Goal: Task Accomplishment & Management: Manage account settings

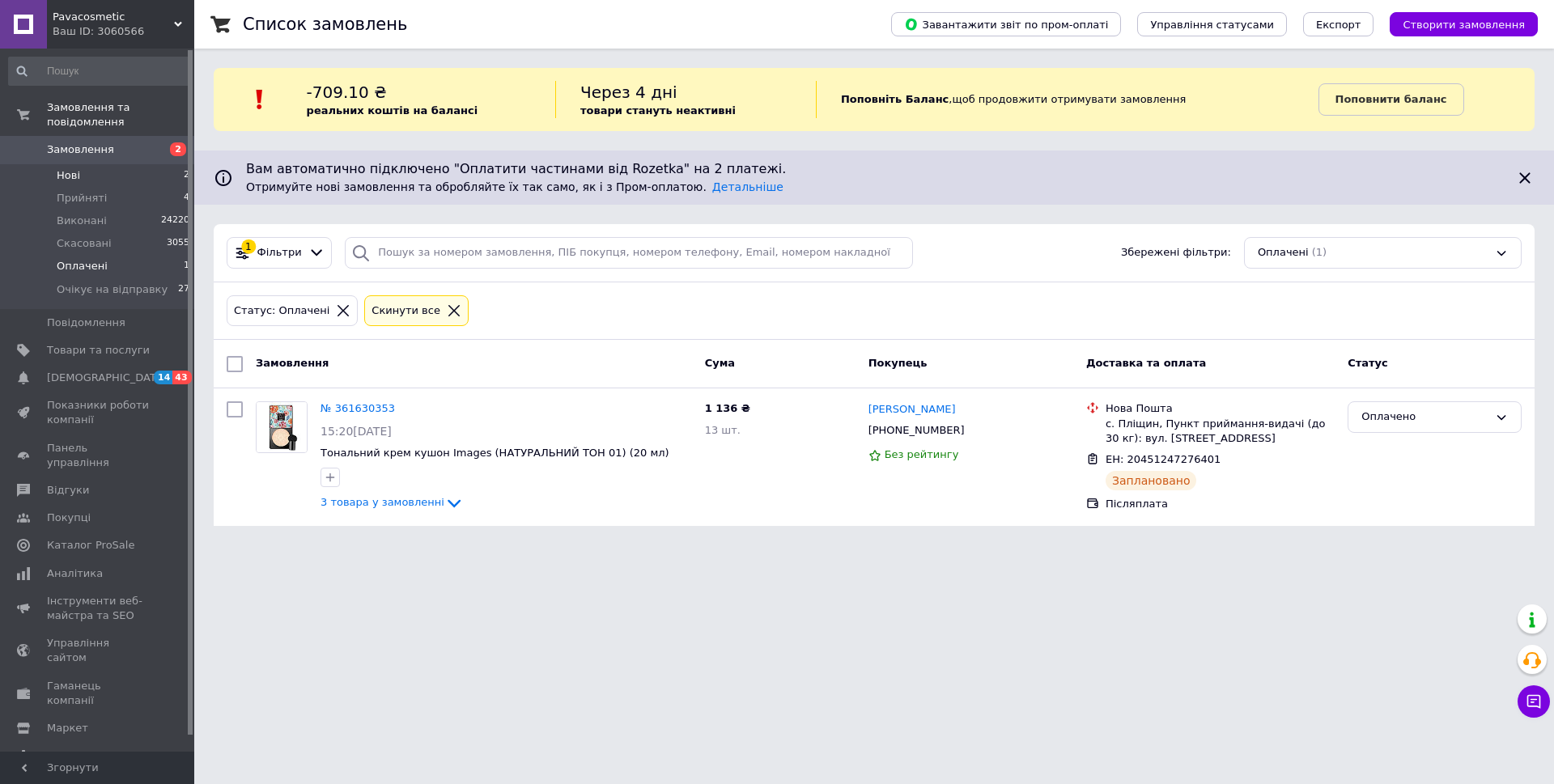
click at [70, 168] on span "Нові" at bounding box center [68, 175] width 23 height 15
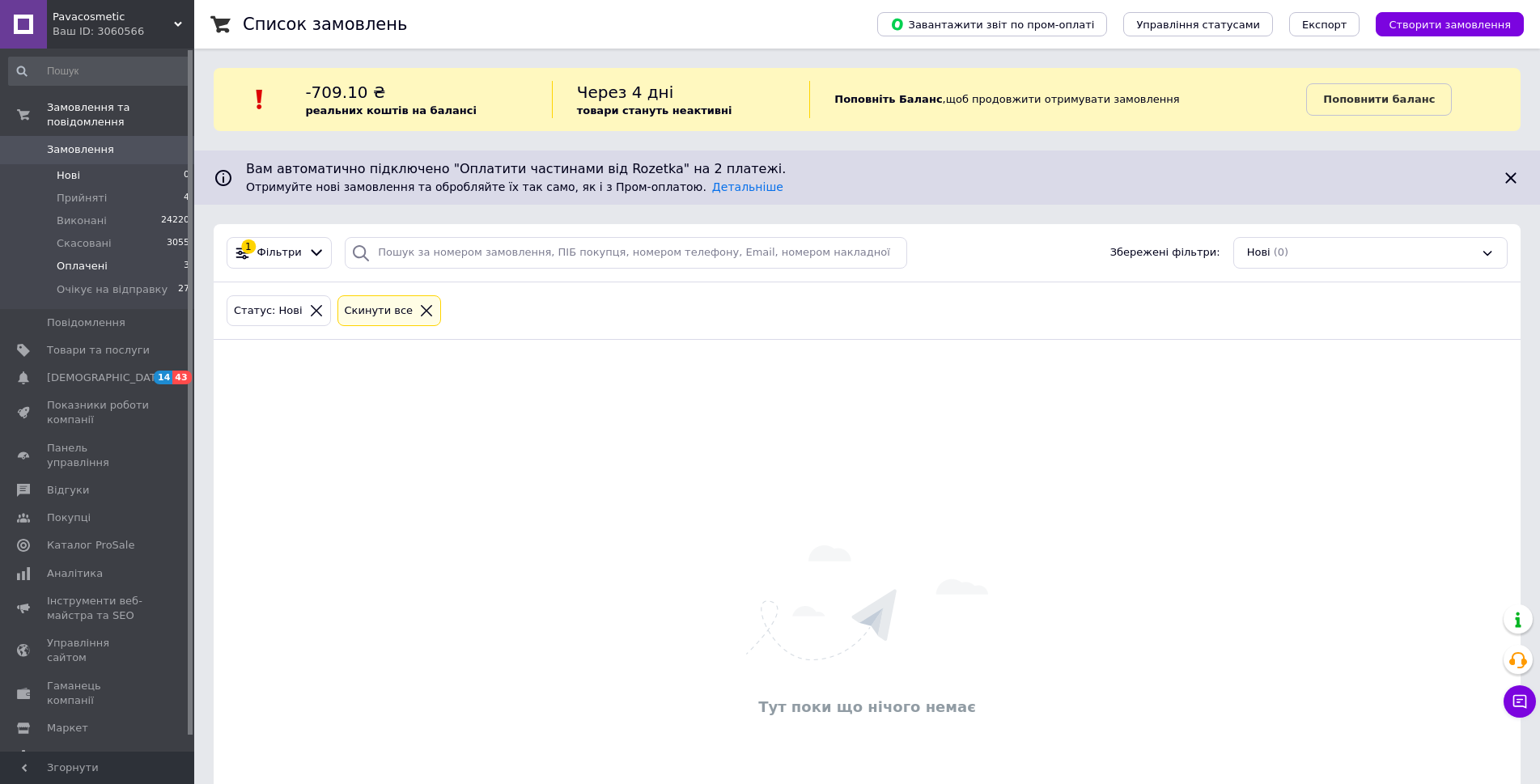
click at [93, 259] on span "Оплачені" at bounding box center [82, 266] width 51 height 15
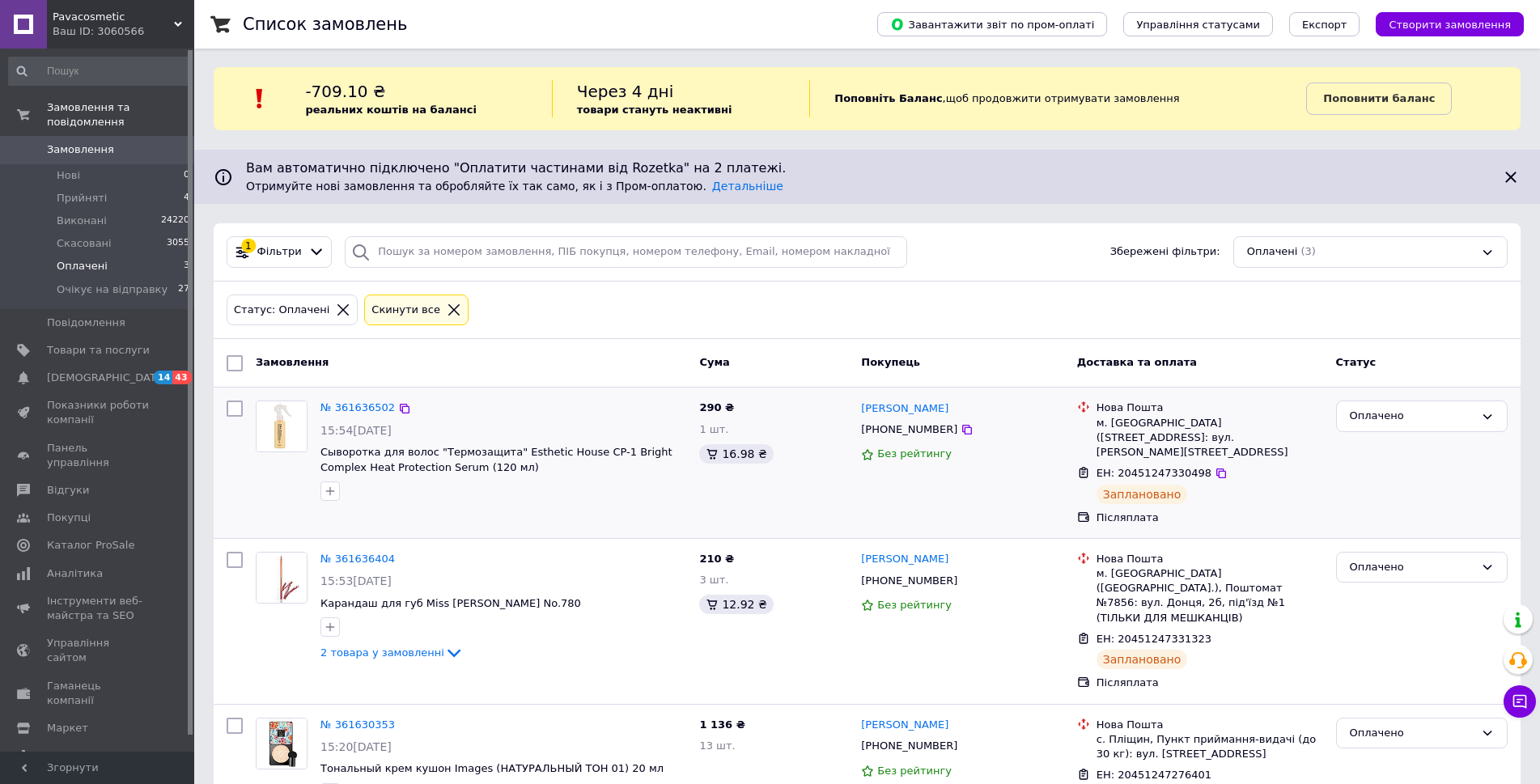
scroll to position [48, 0]
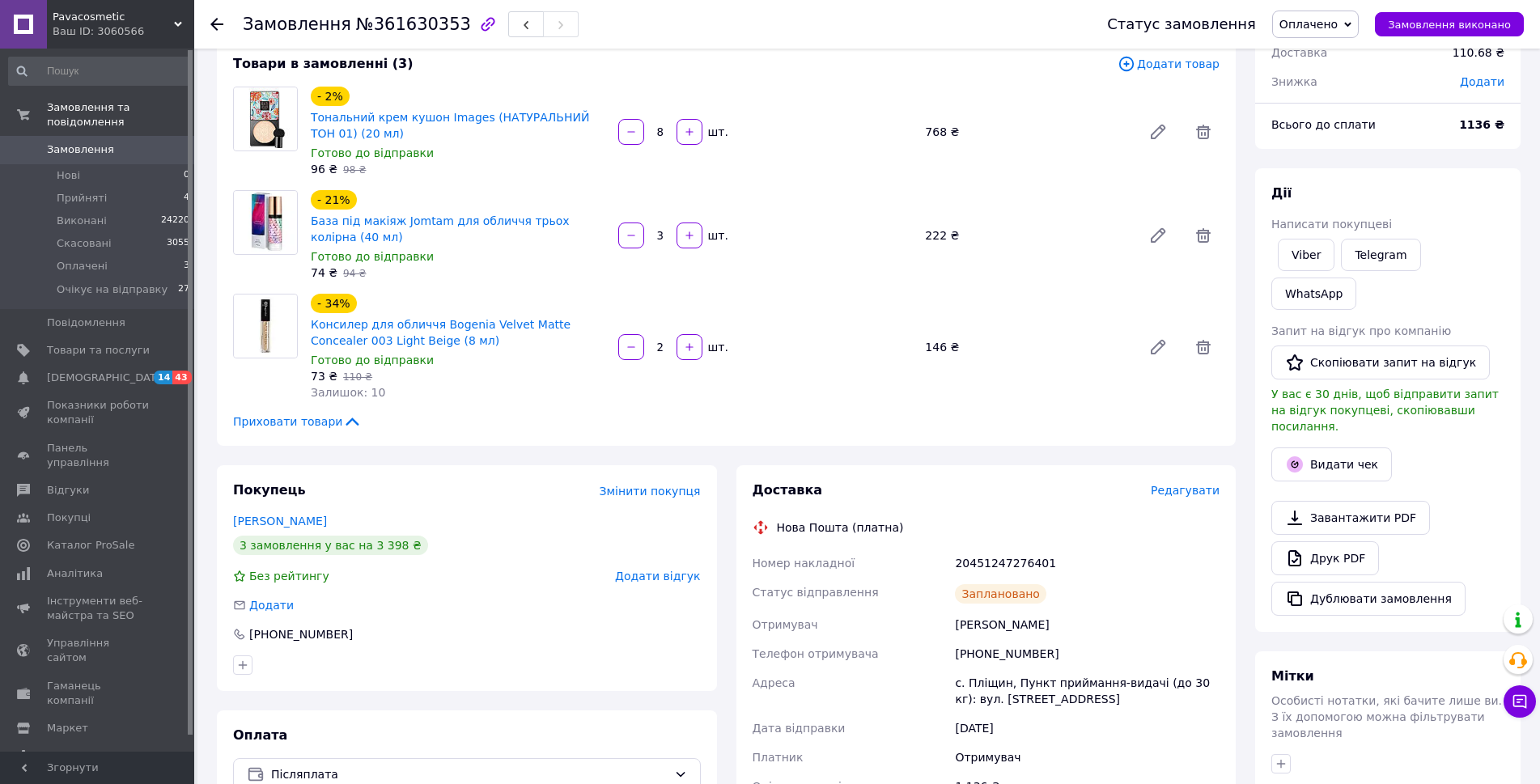
scroll to position [81, 0]
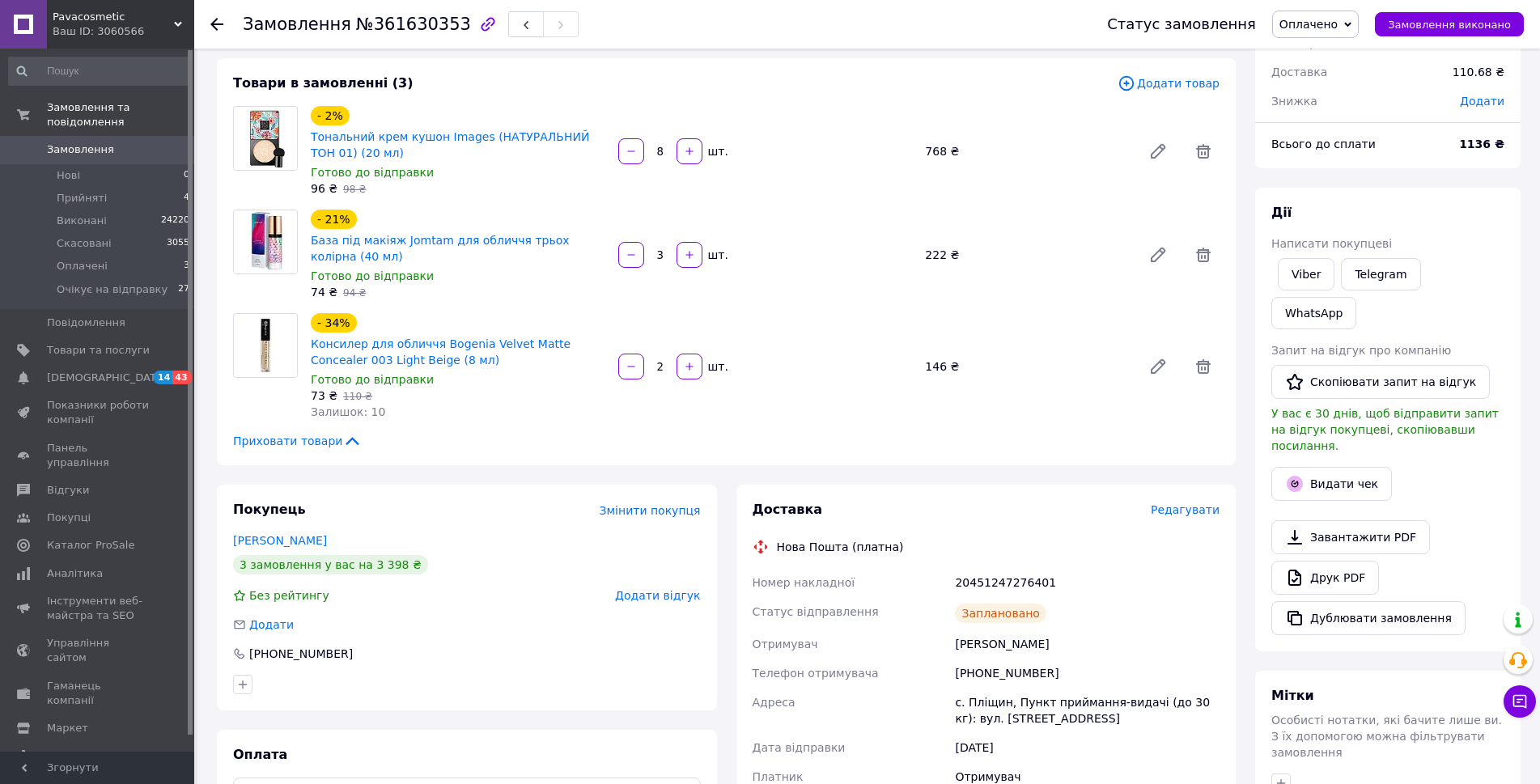
click at [1316, 28] on span "Оплачено" at bounding box center [1308, 24] width 58 height 13
click at [1338, 128] on li "Очікує на відправку" at bounding box center [1337, 130] width 127 height 24
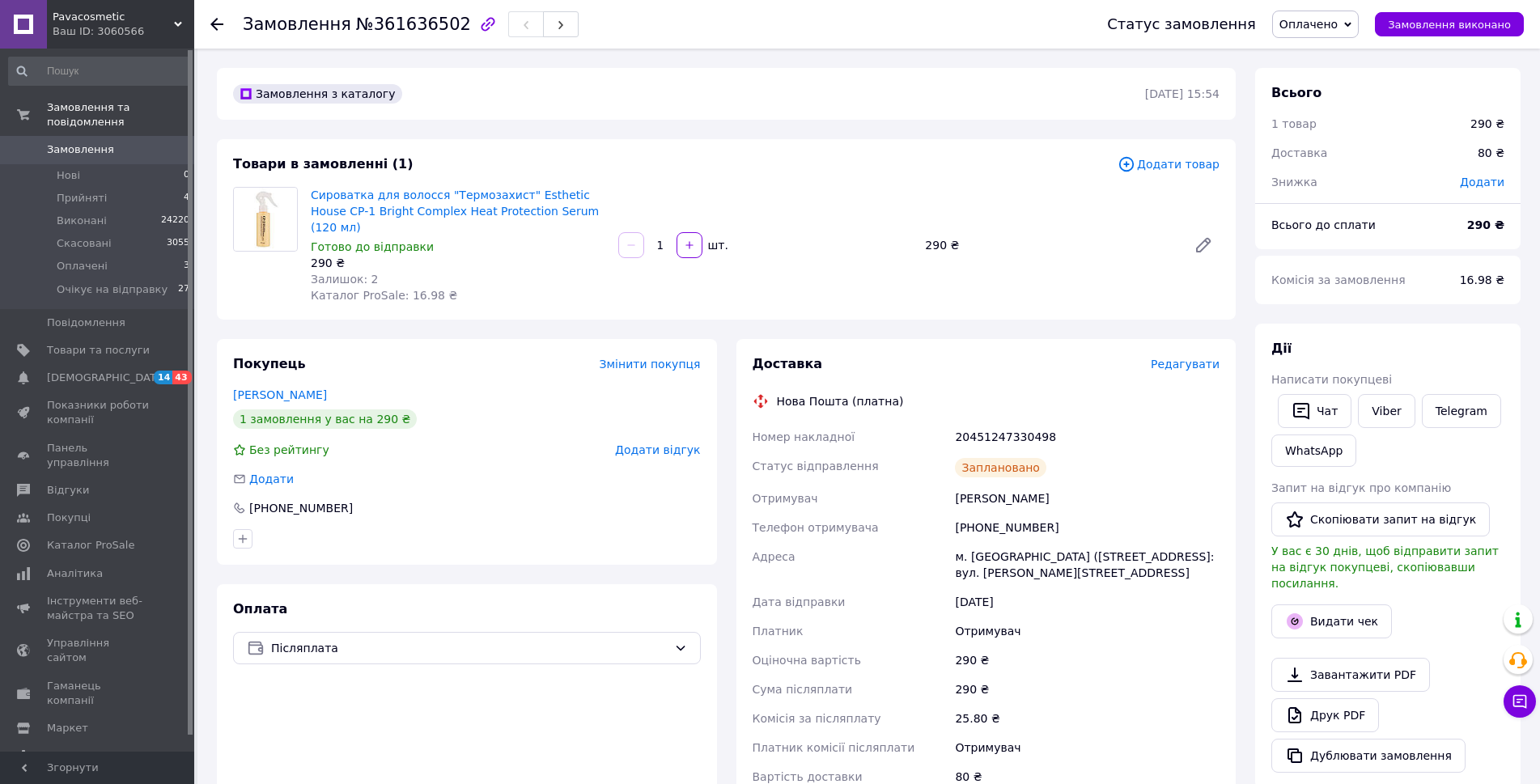
click at [1322, 20] on span "Оплачено" at bounding box center [1308, 24] width 58 height 13
click at [1340, 129] on li "Очікує на відправку" at bounding box center [1337, 130] width 127 height 24
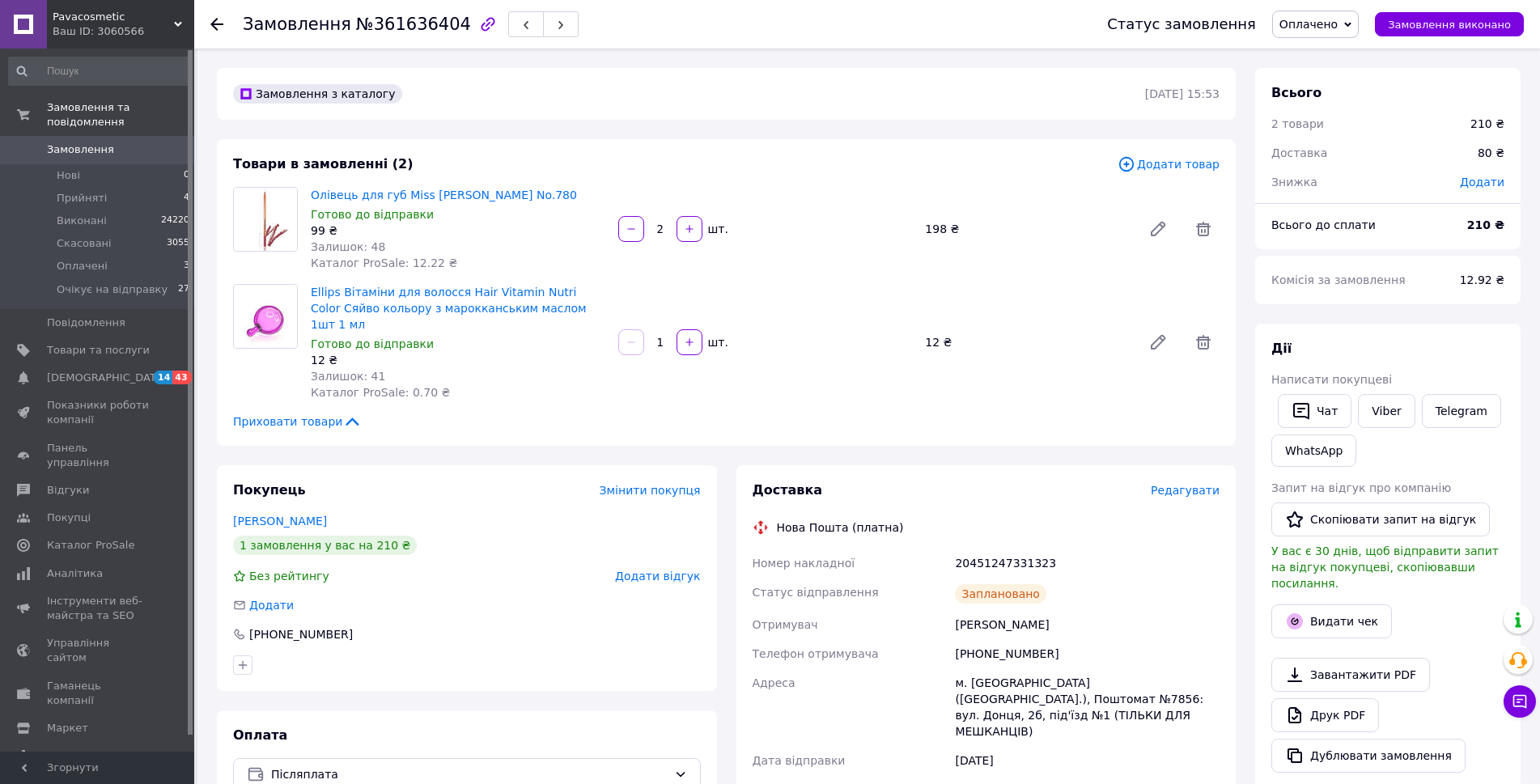
click at [1330, 29] on span "Оплачено" at bounding box center [1308, 24] width 58 height 13
click at [1344, 123] on li "Очікує на відправку" at bounding box center [1337, 130] width 127 height 24
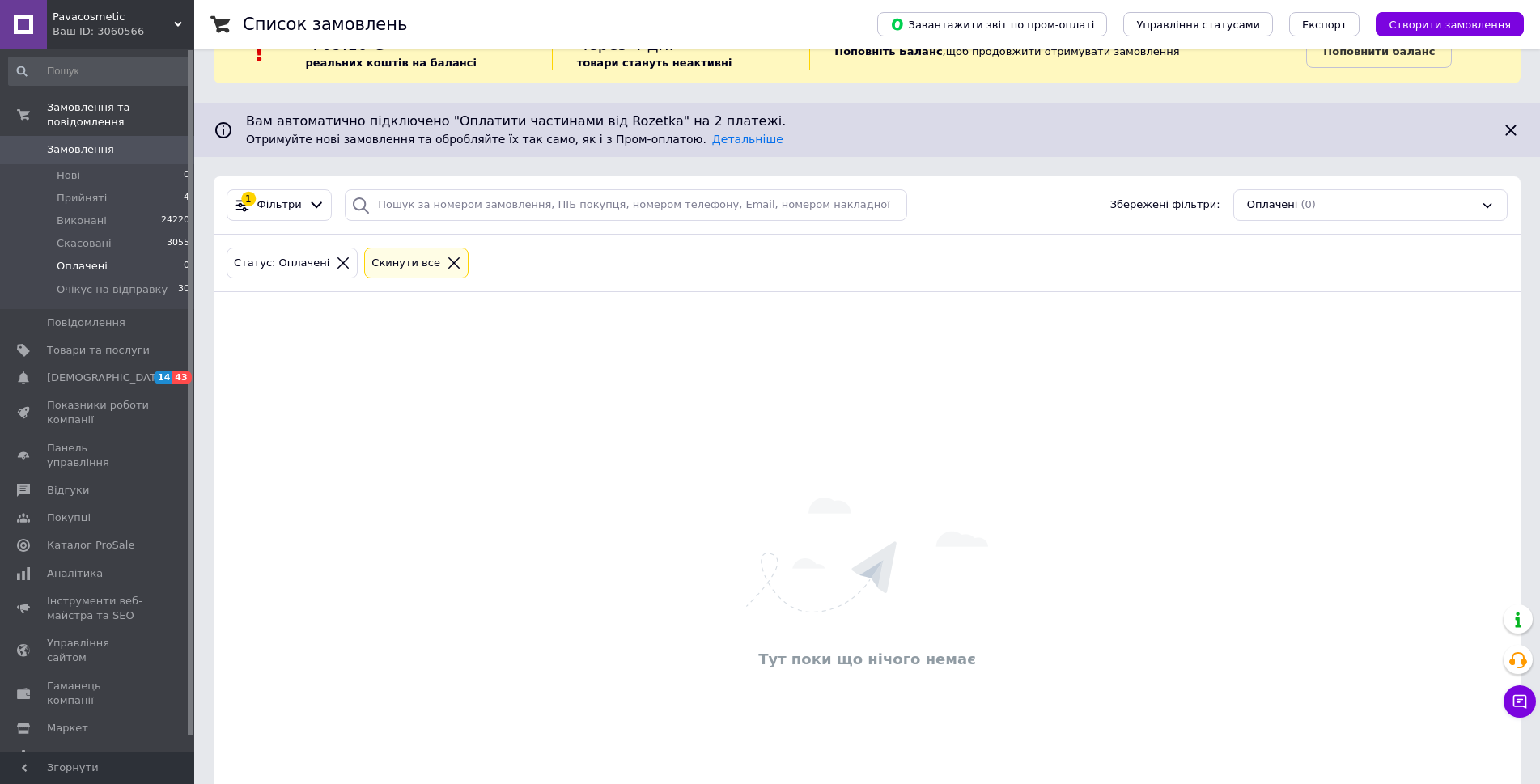
scroll to position [150, 0]
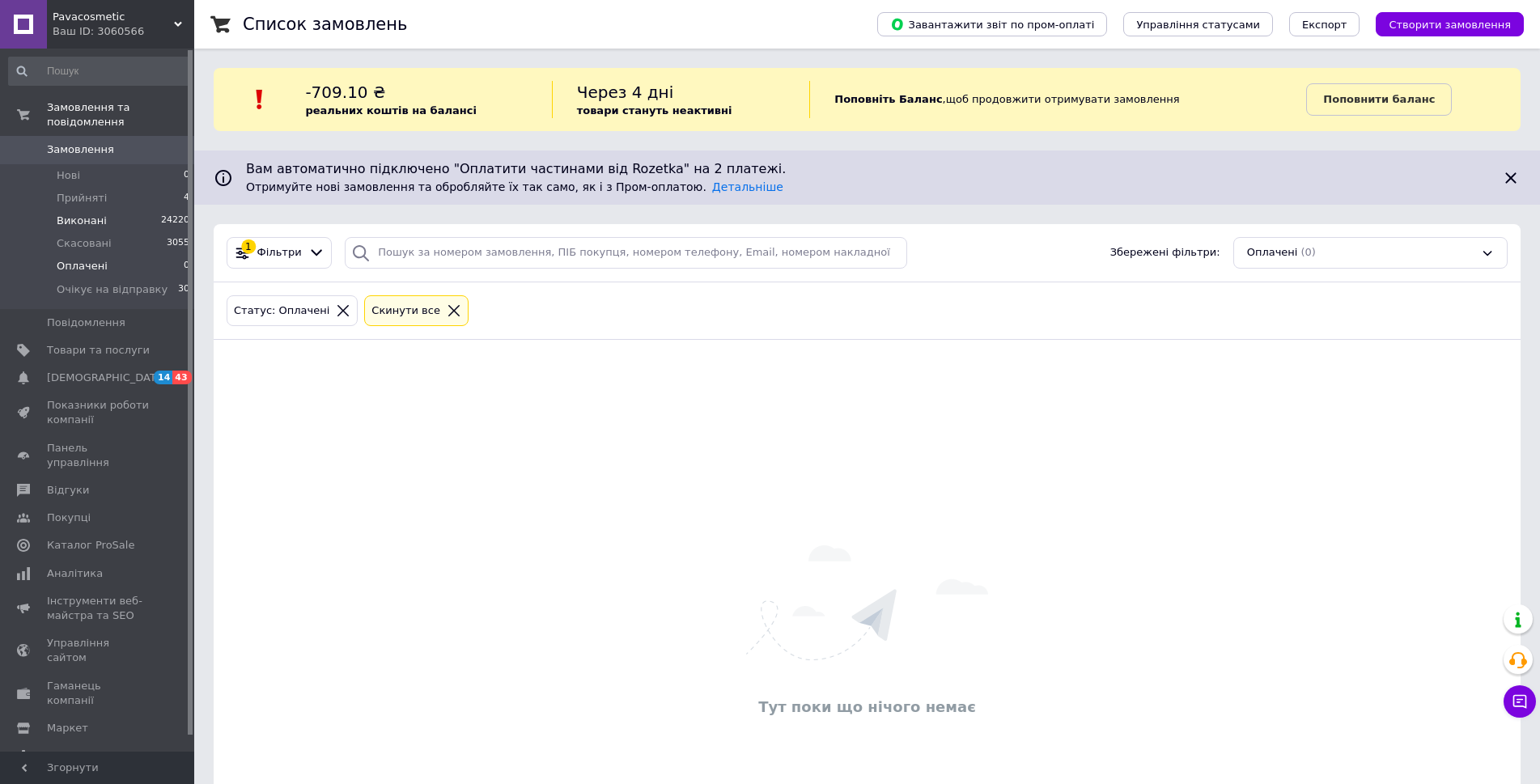
click at [89, 214] on span "Виконані" at bounding box center [82, 220] width 50 height 15
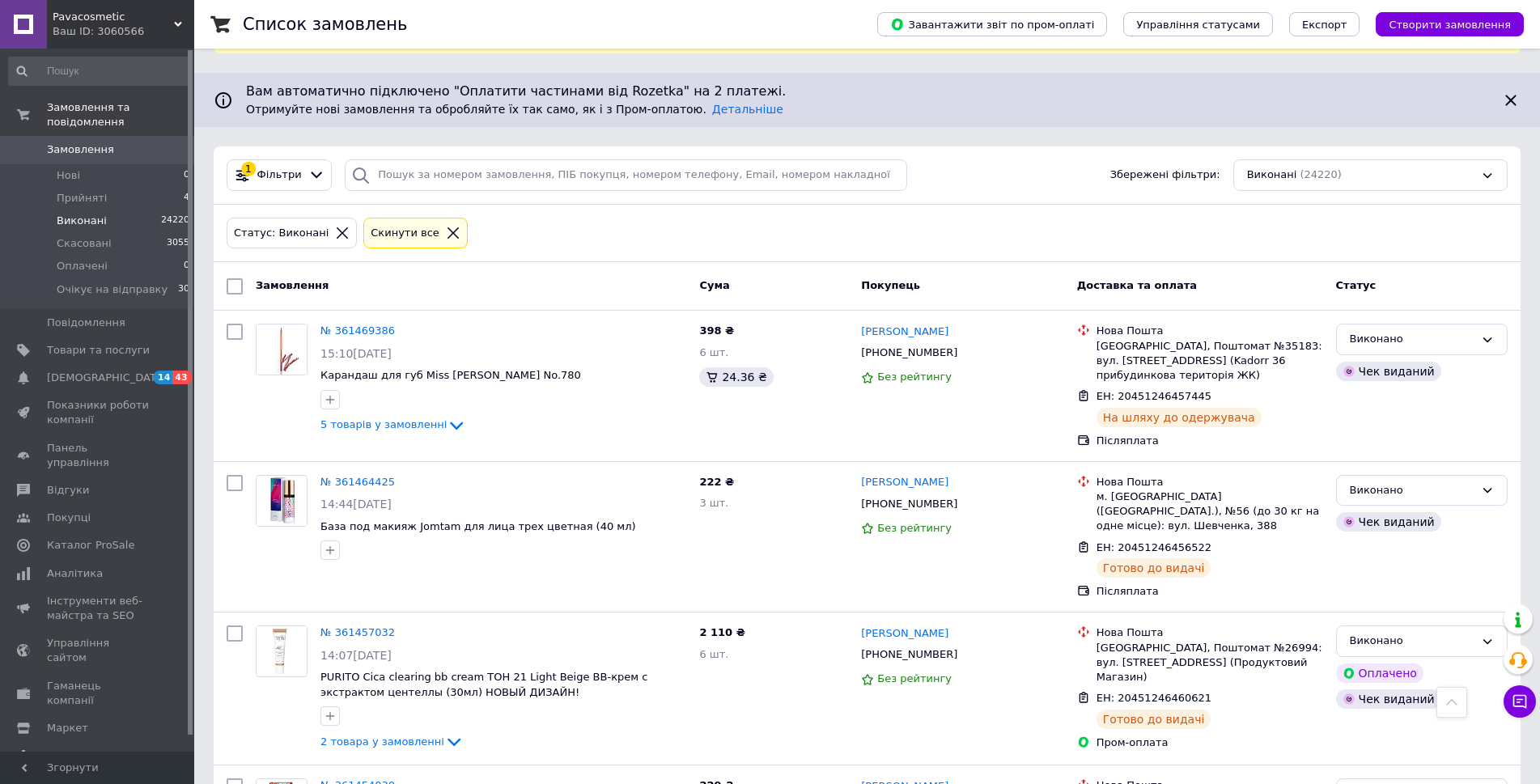
scroll to position [13782, 0]
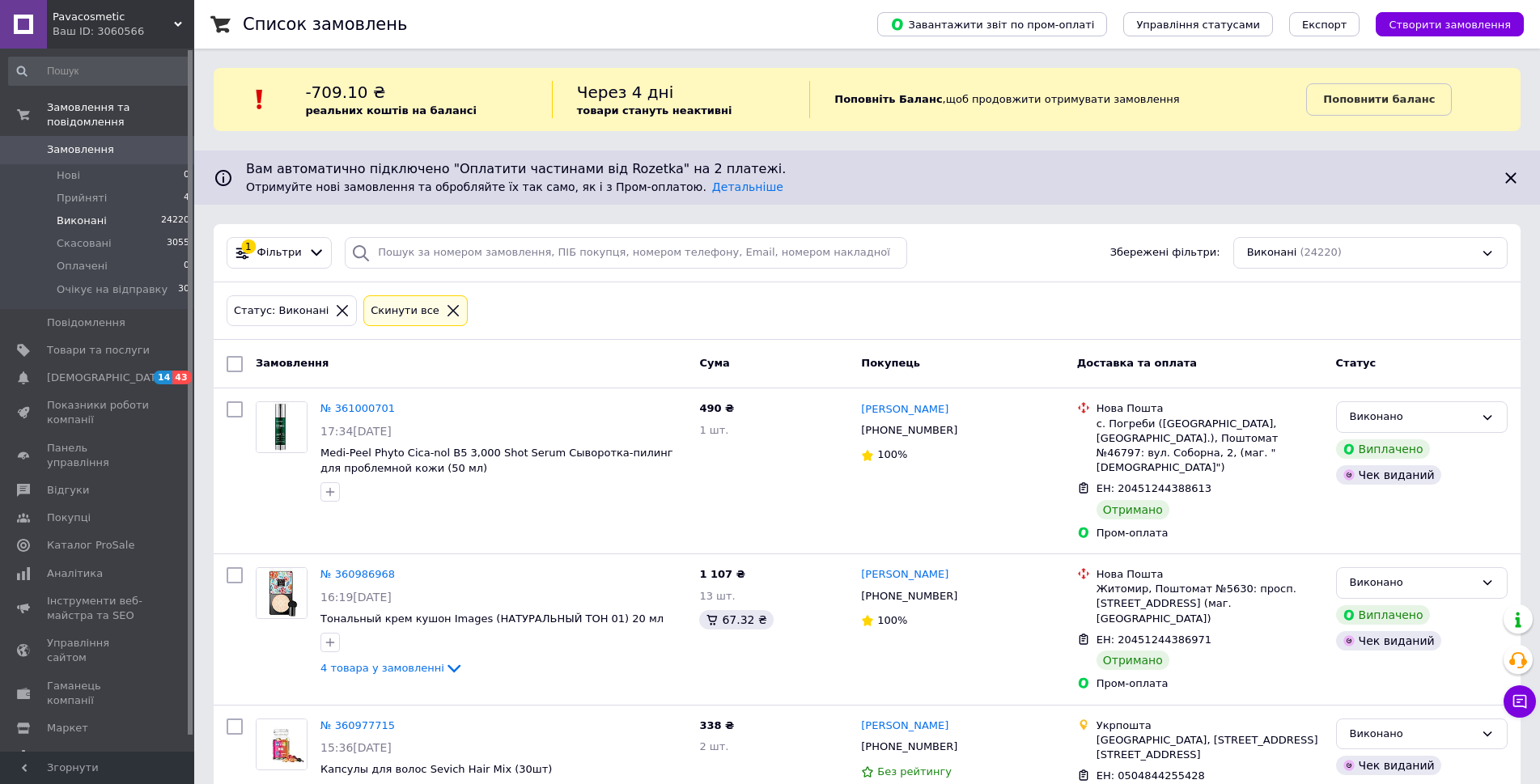
scroll to position [13572, 0]
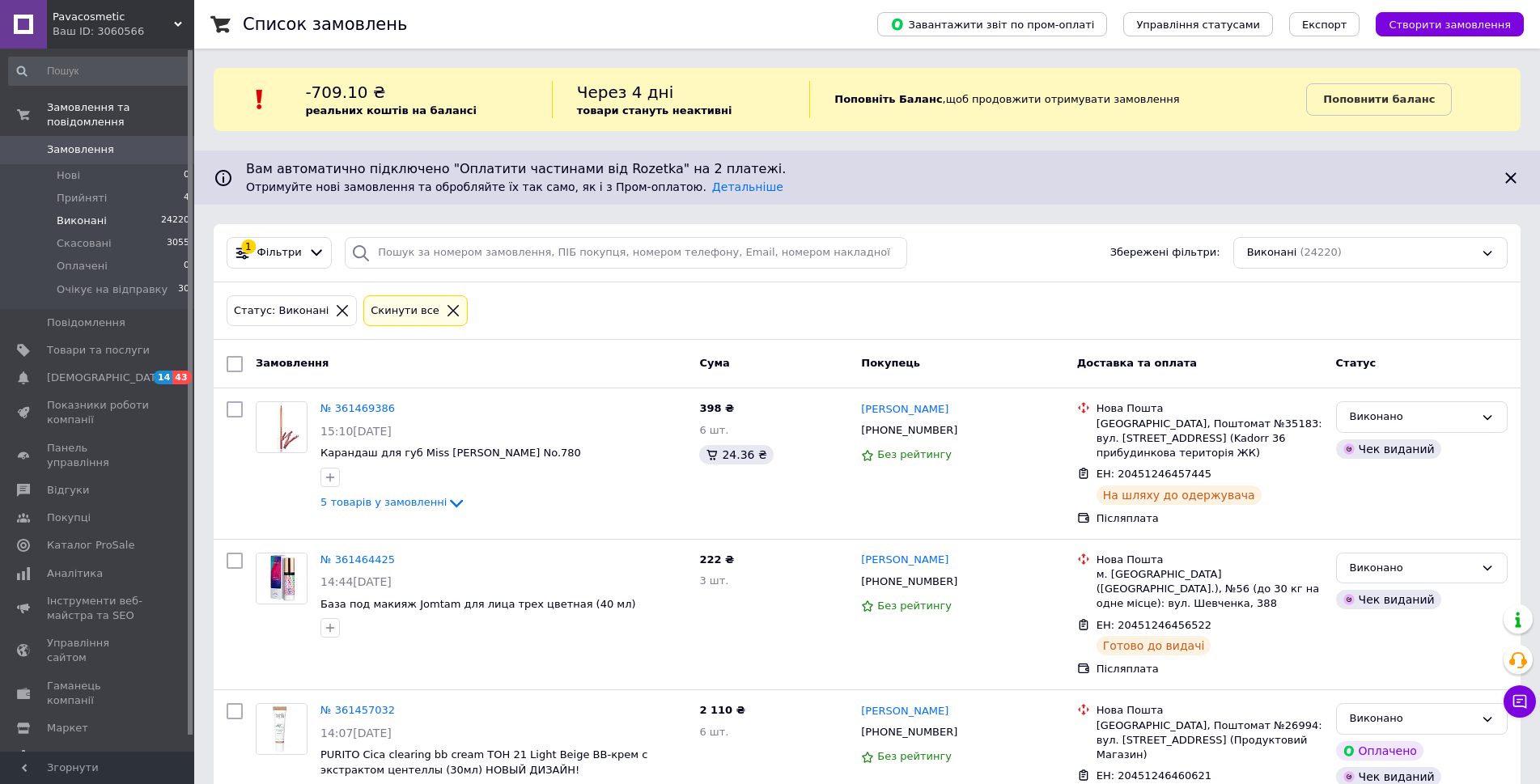
scroll to position [13782, 0]
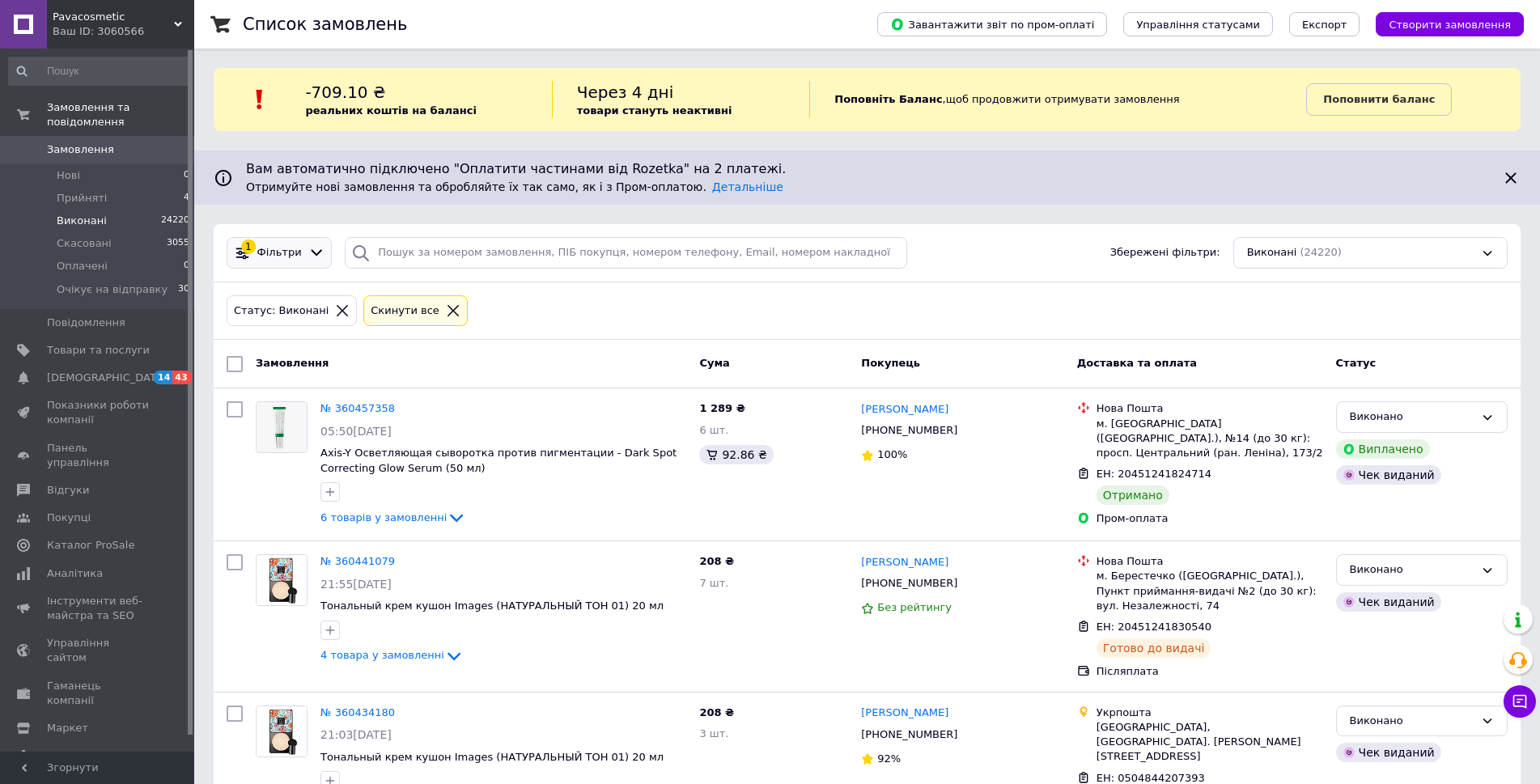
click at [291, 248] on span "Фільтри" at bounding box center [280, 253] width 45 height 15
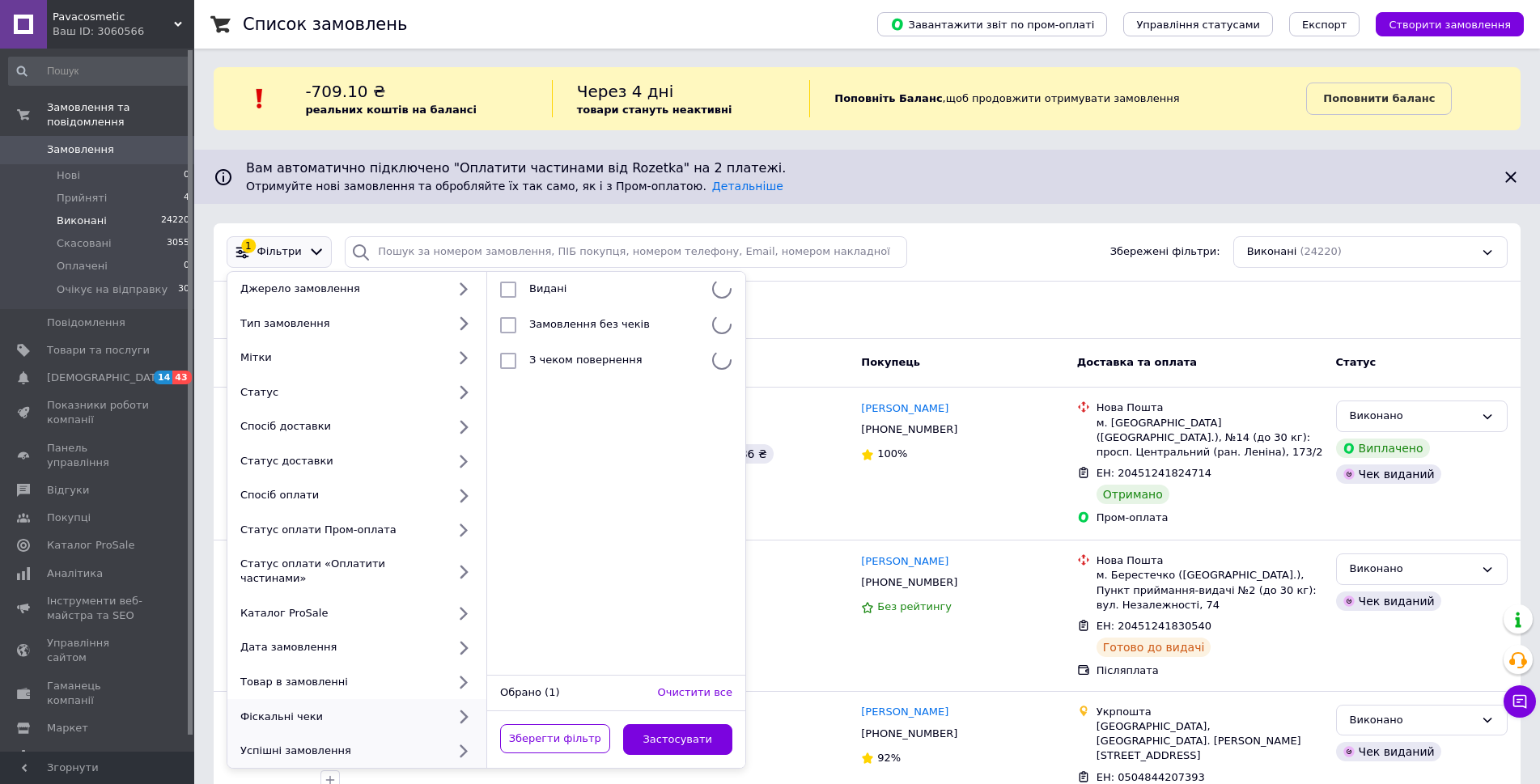
scroll to position [81, 0]
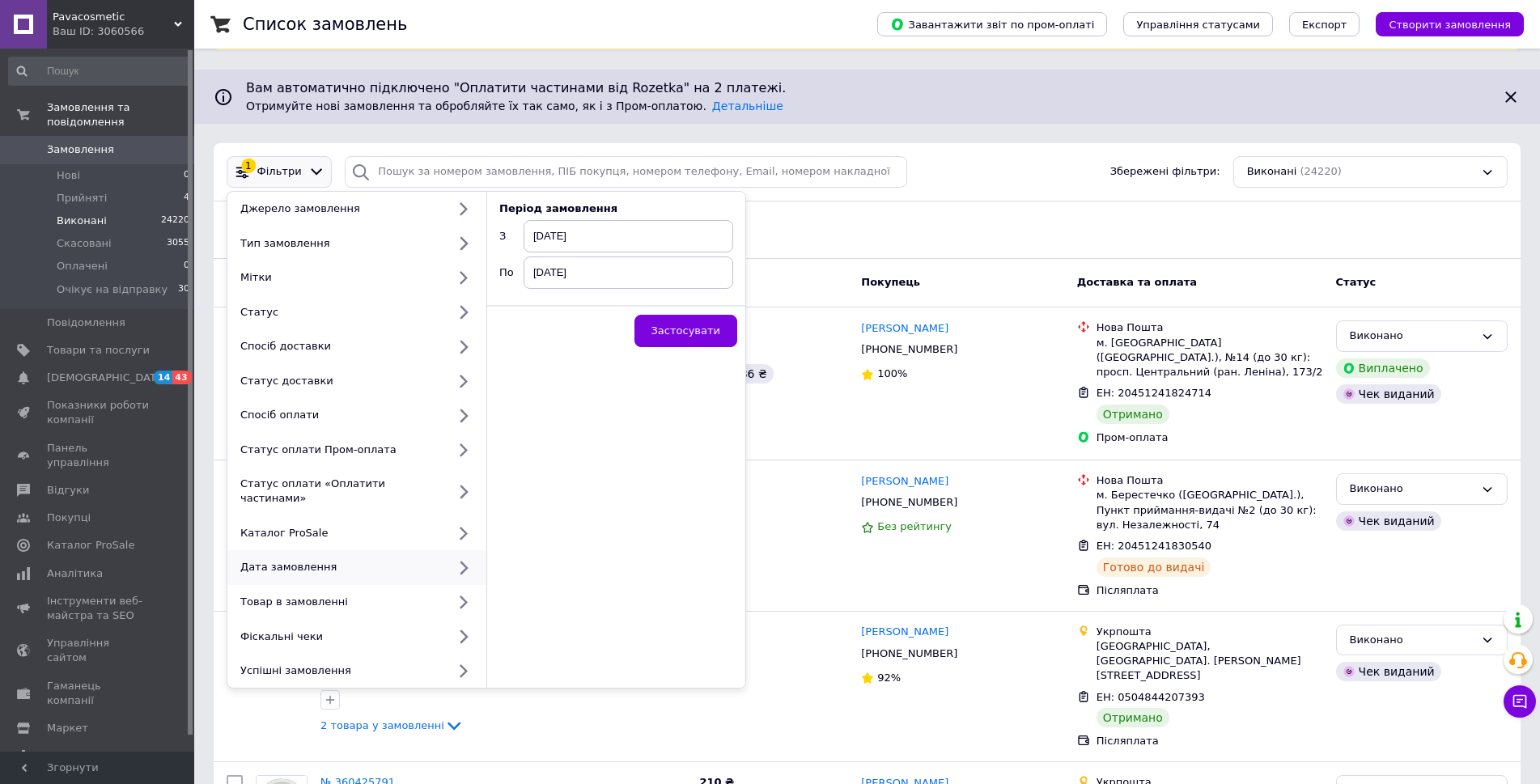
click at [571, 232] on span "[DATE]" at bounding box center [628, 237] width 209 height 33
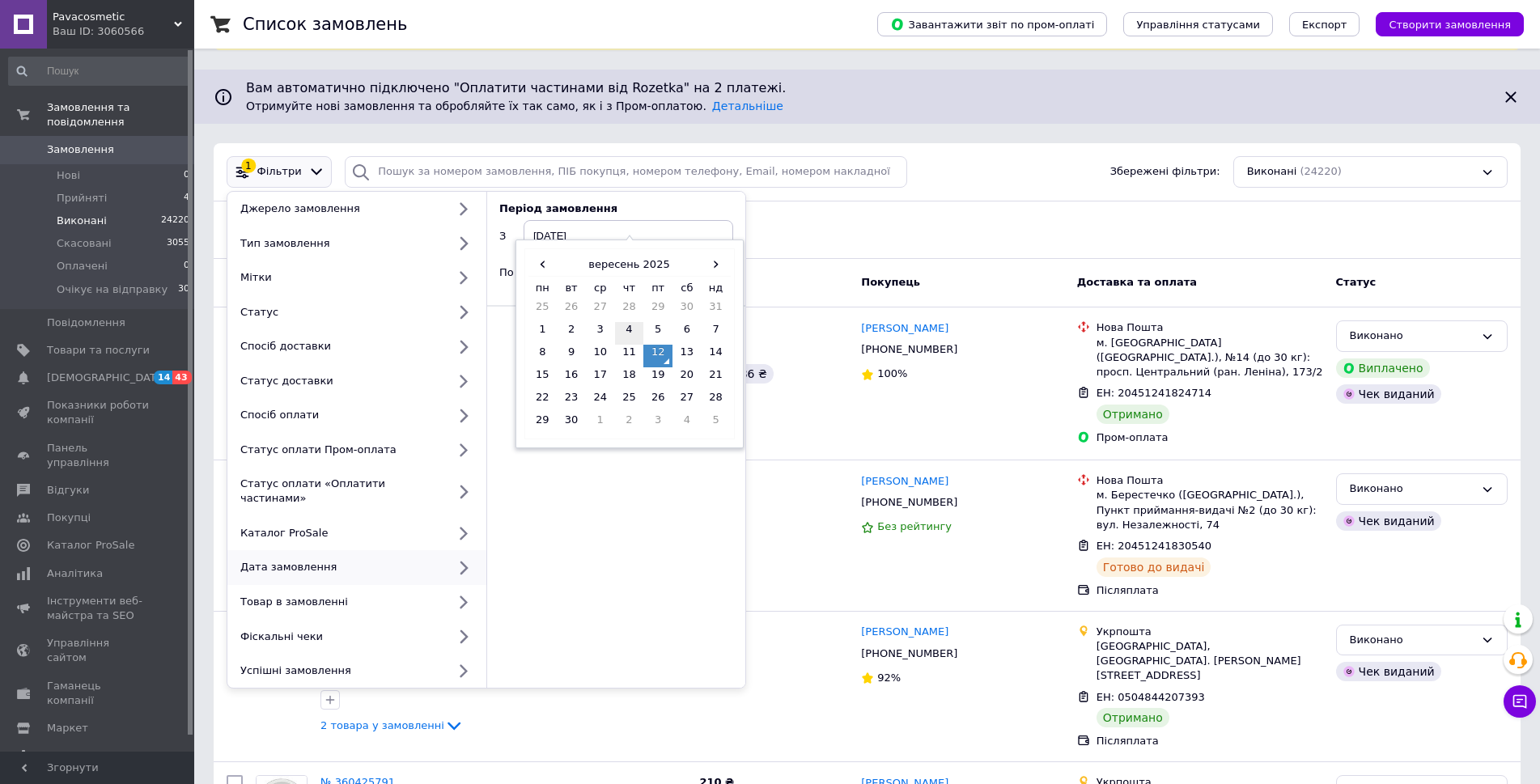
click at [625, 333] on td "4" at bounding box center [630, 333] width 29 height 22
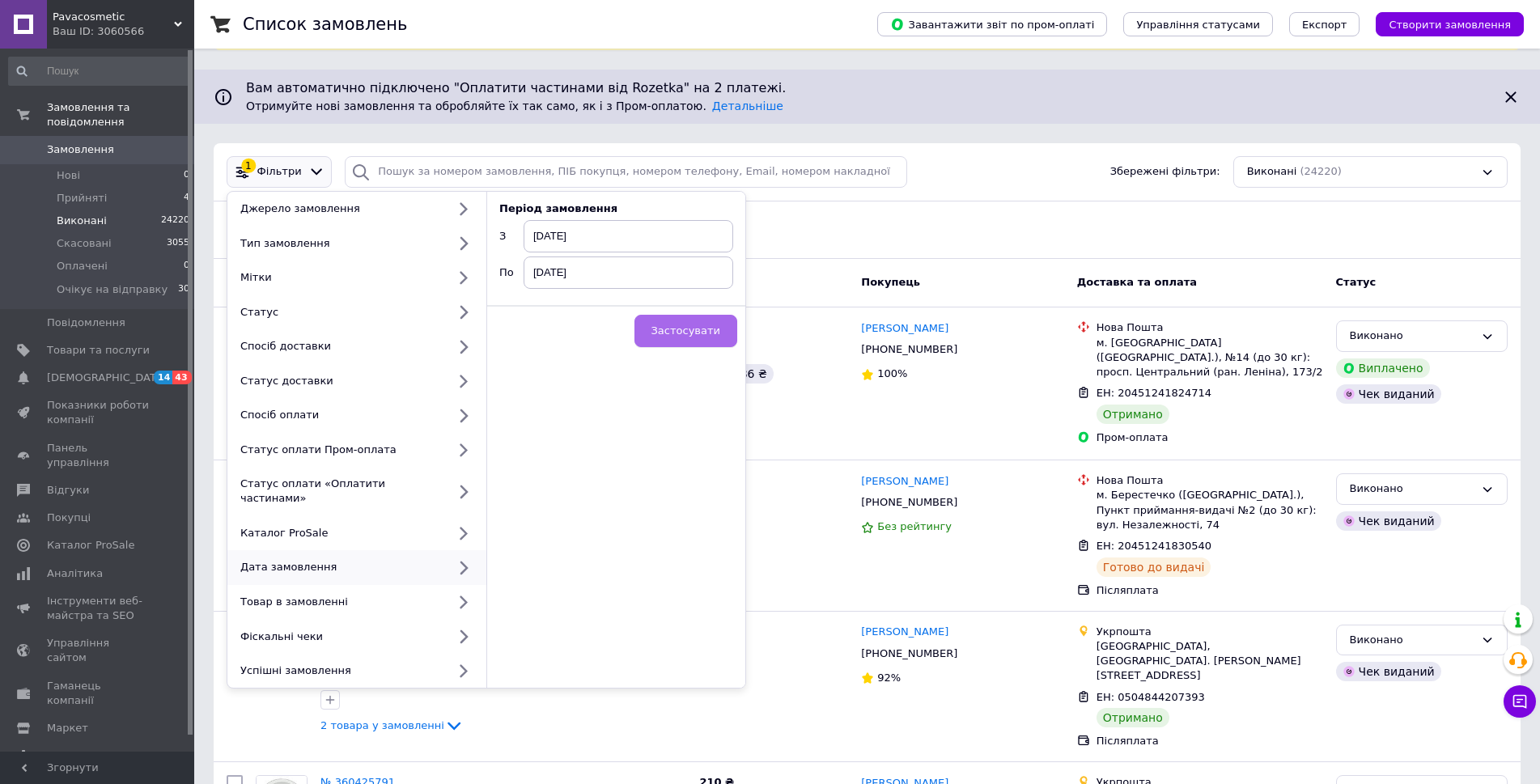
click at [691, 330] on span "Застосувати" at bounding box center [685, 330] width 69 height 12
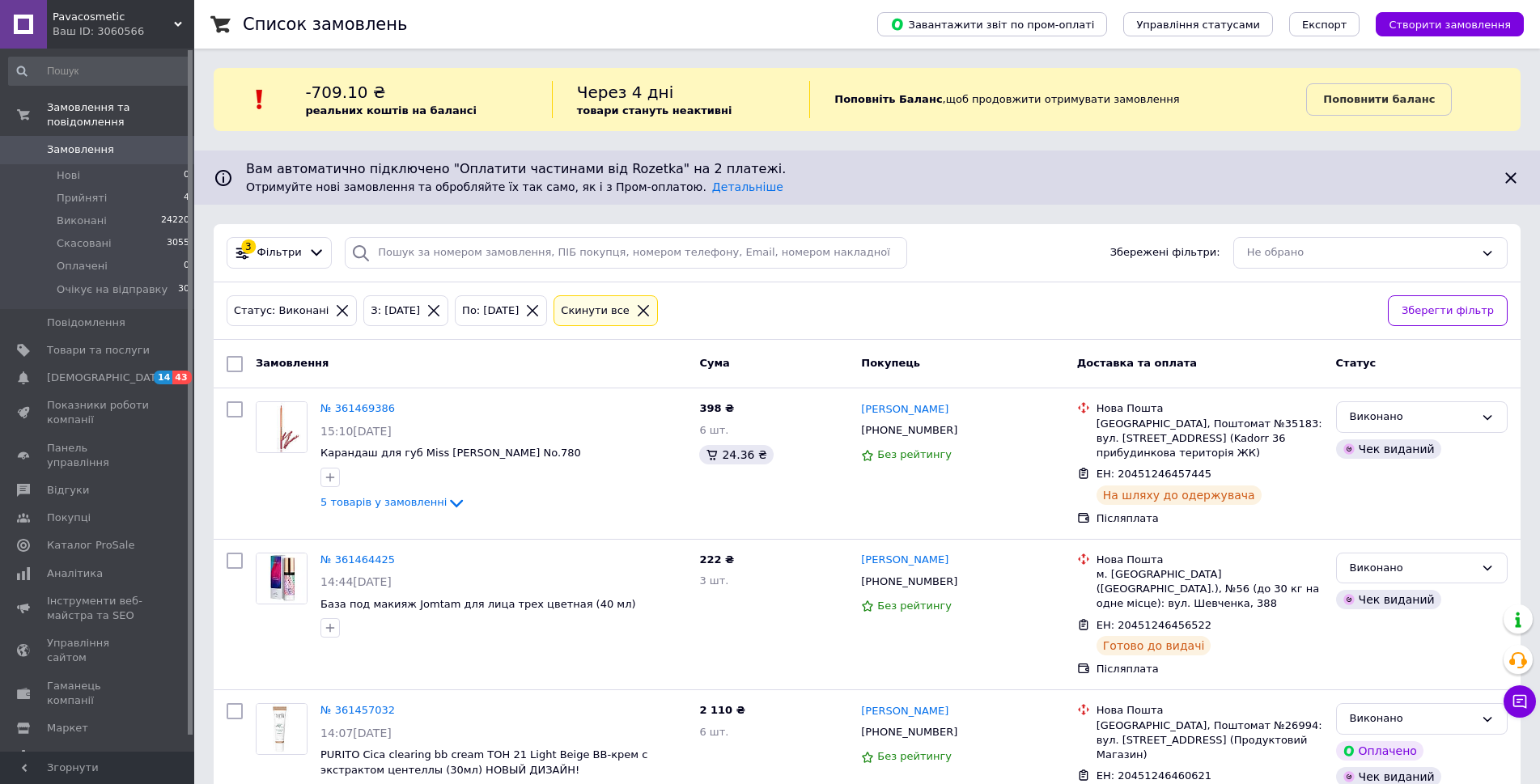
click at [375, 313] on div "З: [DATE]" at bounding box center [395, 311] width 56 height 17
click at [273, 250] on span "Фільтри" at bounding box center [280, 253] width 45 height 15
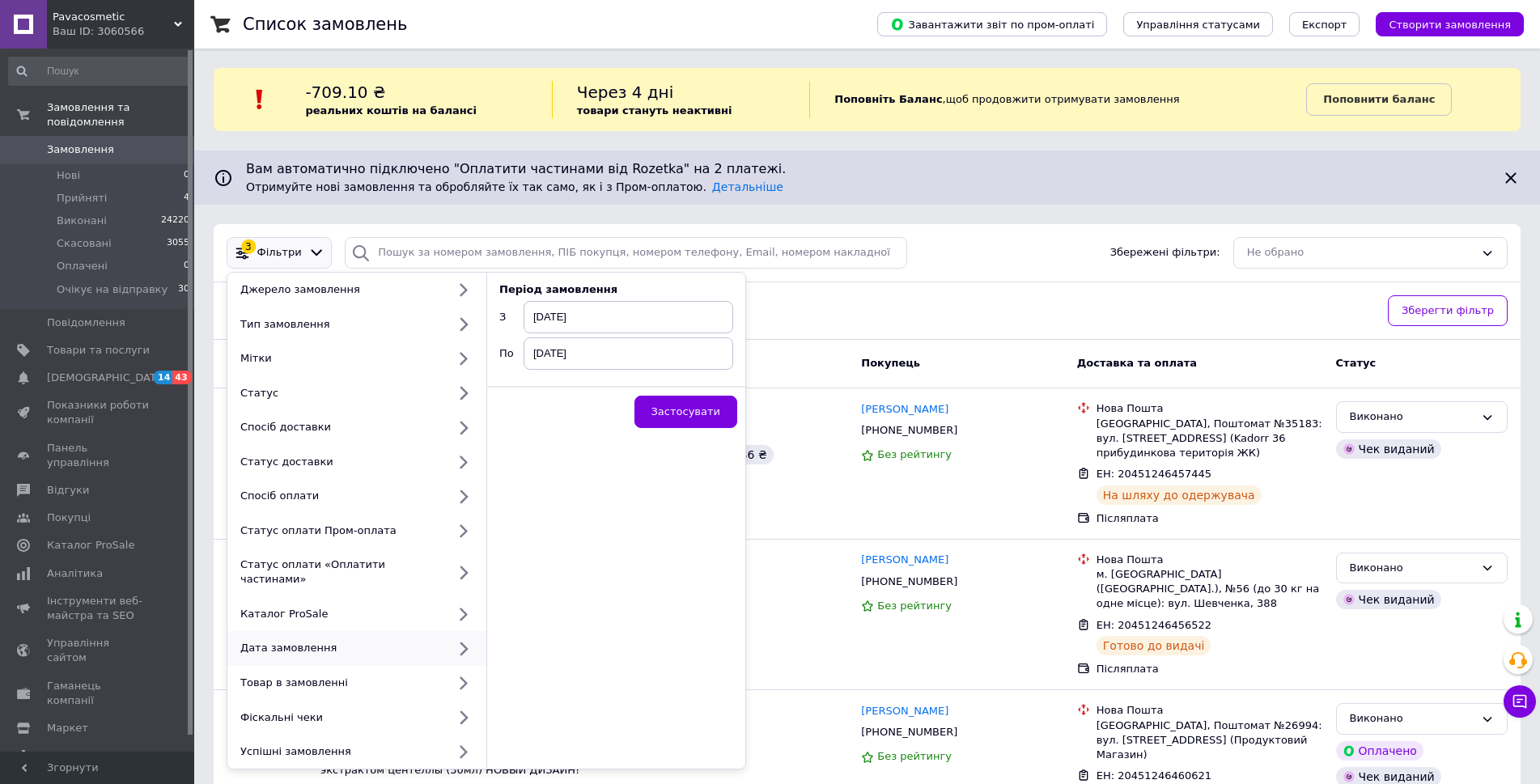
click at [592, 319] on span "[DATE]" at bounding box center [628, 317] width 209 height 33
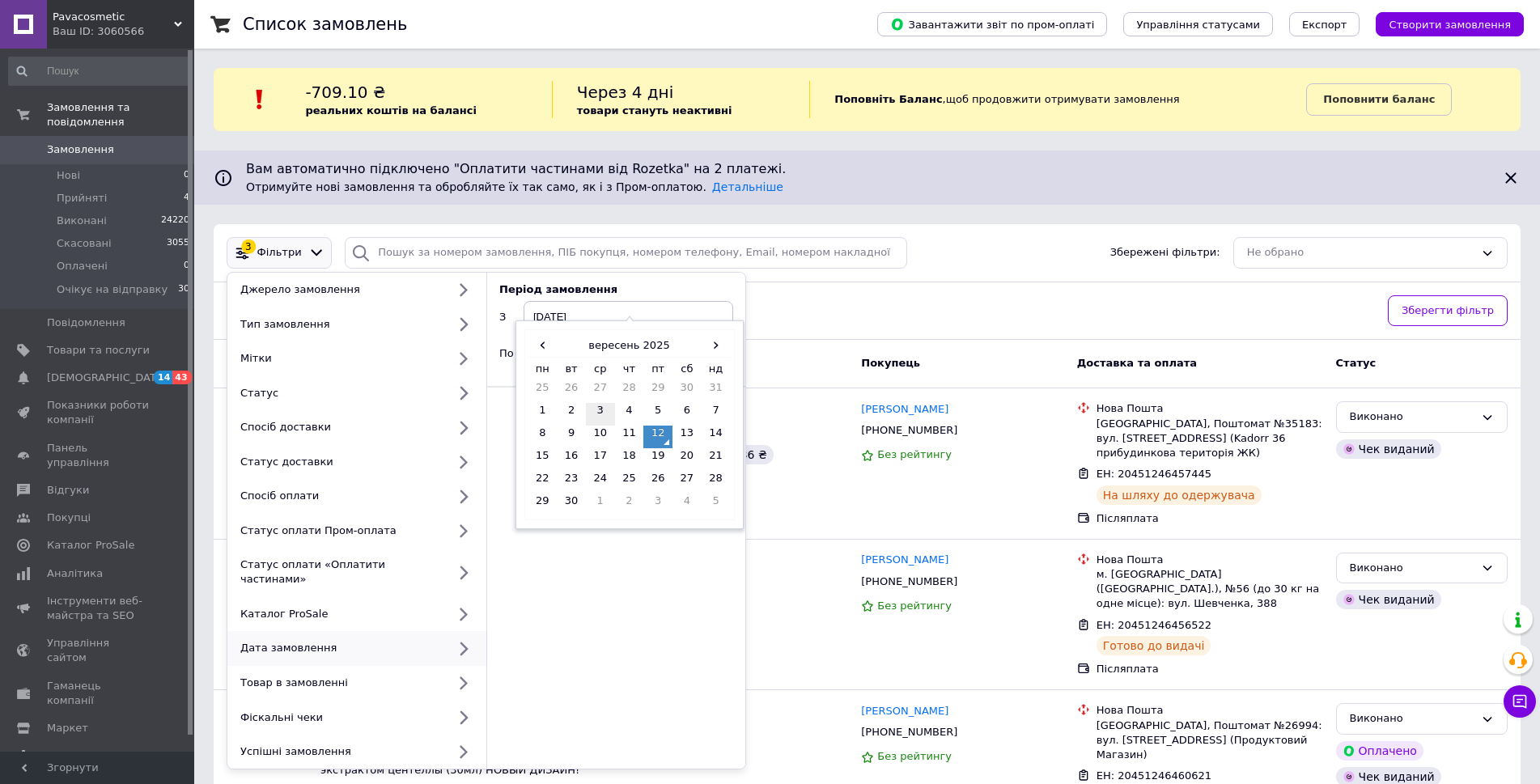
click at [600, 413] on td "3" at bounding box center [601, 414] width 29 height 22
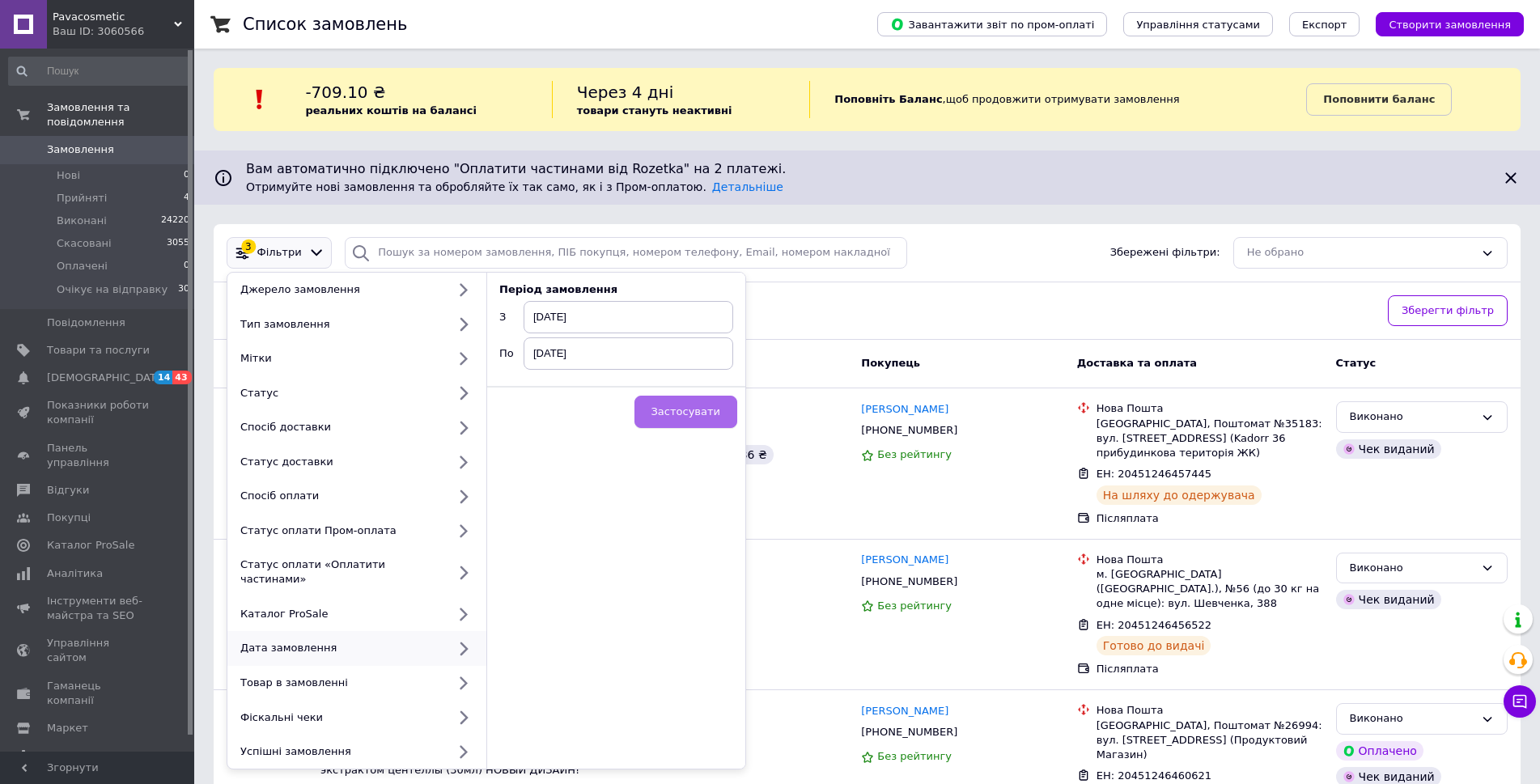
click at [704, 414] on span "Застосувати" at bounding box center [685, 412] width 69 height 12
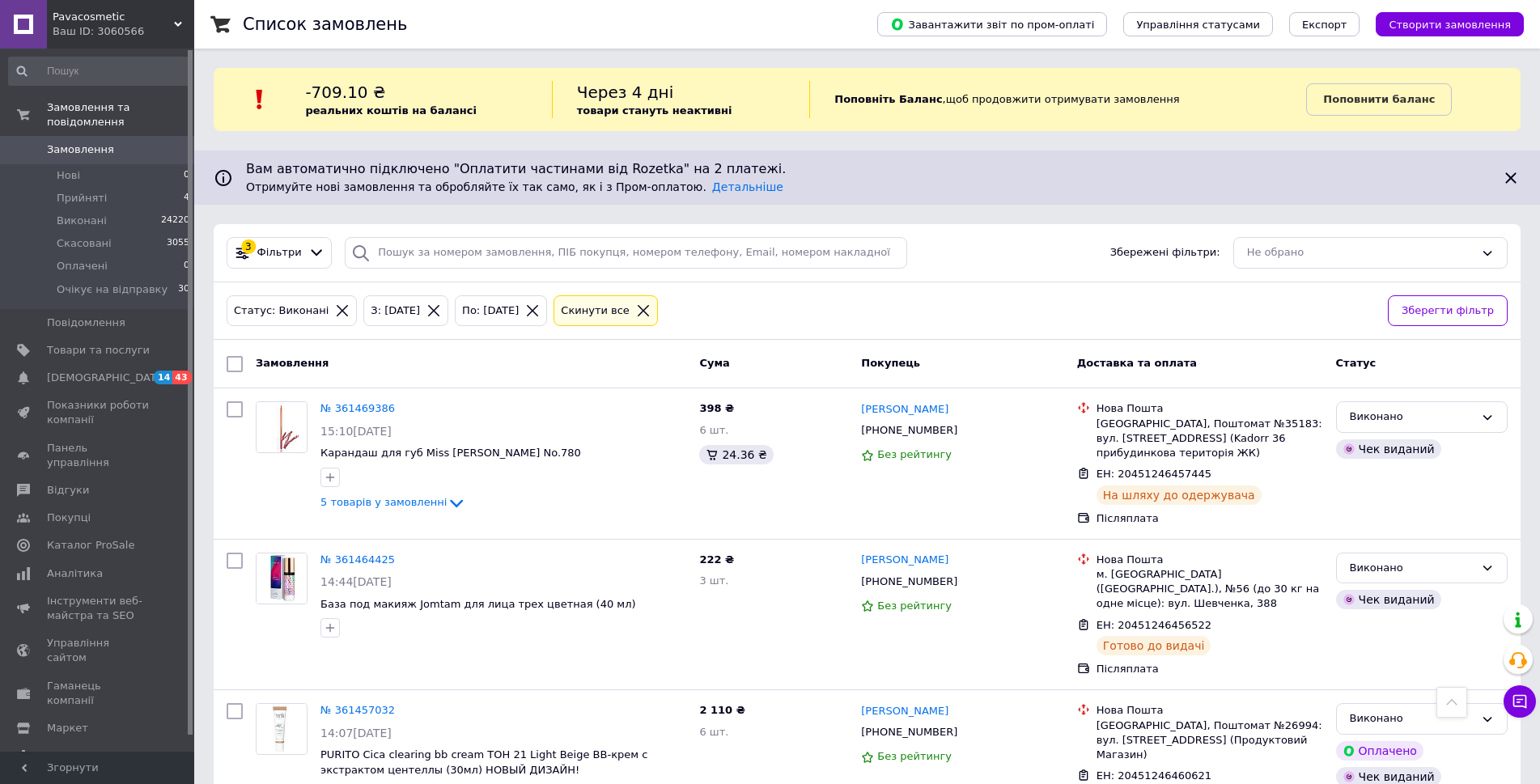
scroll to position [13782, 0]
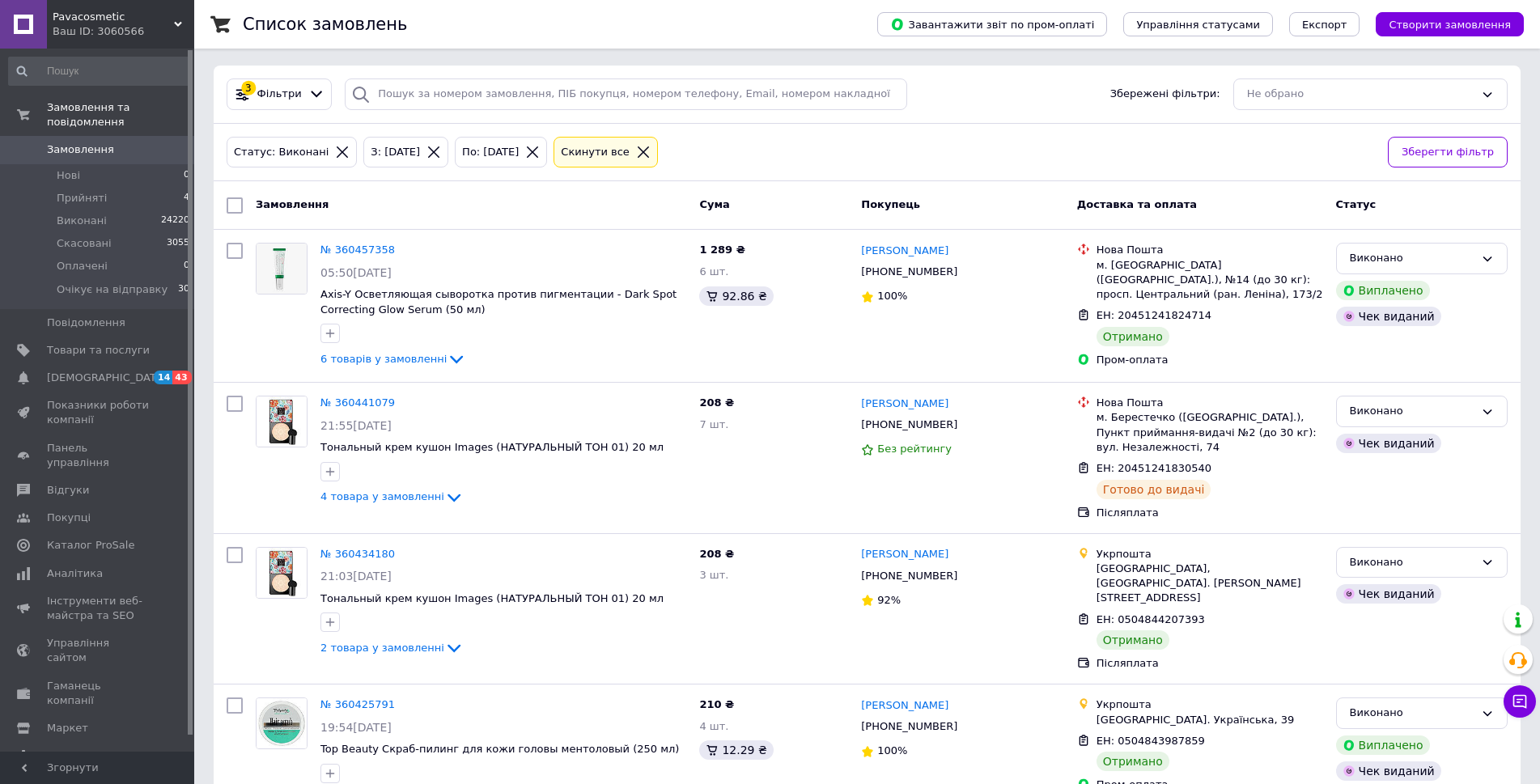
scroll to position [5993, 0]
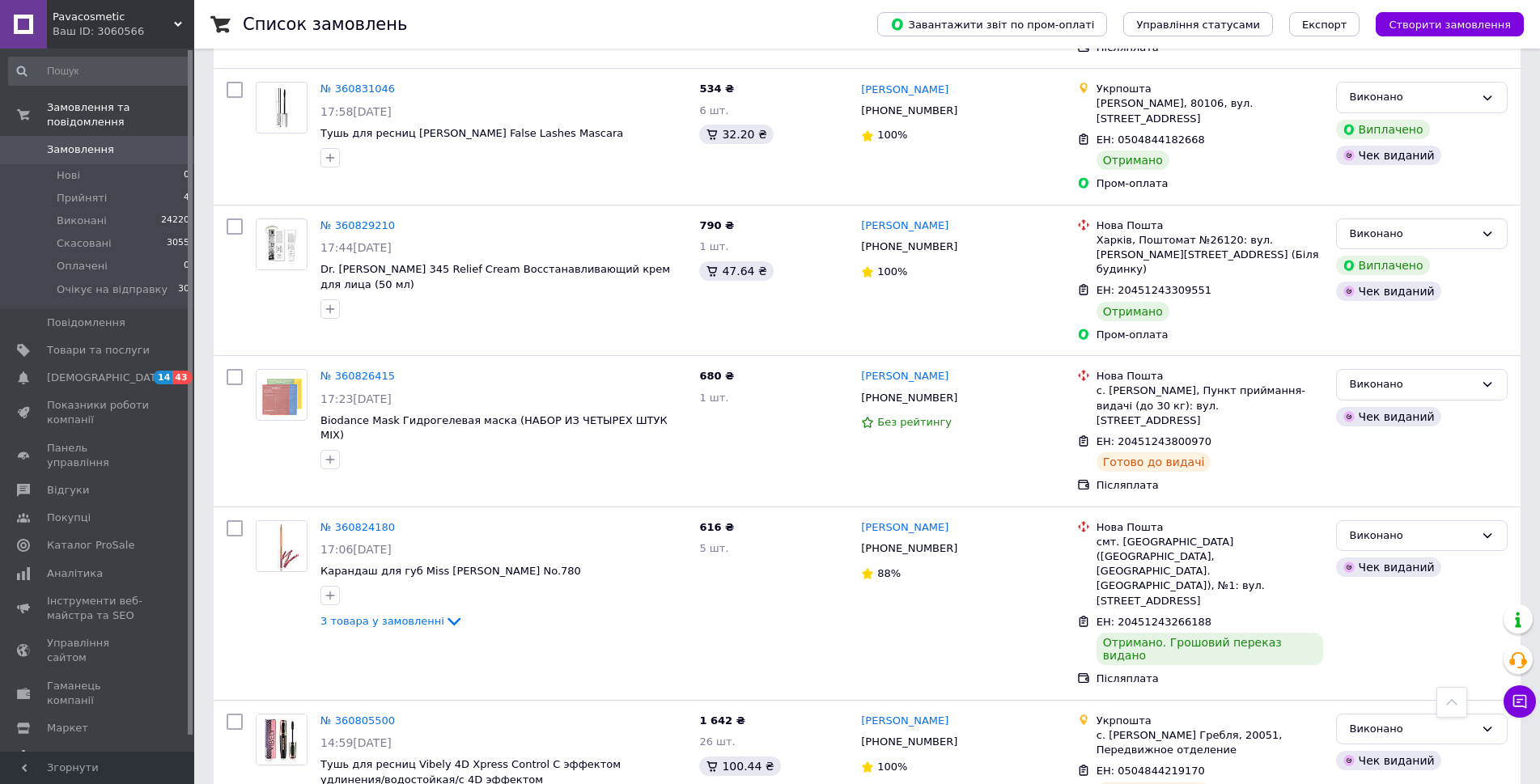
scroll to position [5562, 0]
